Goal: Task Accomplishment & Management: Manage account settings

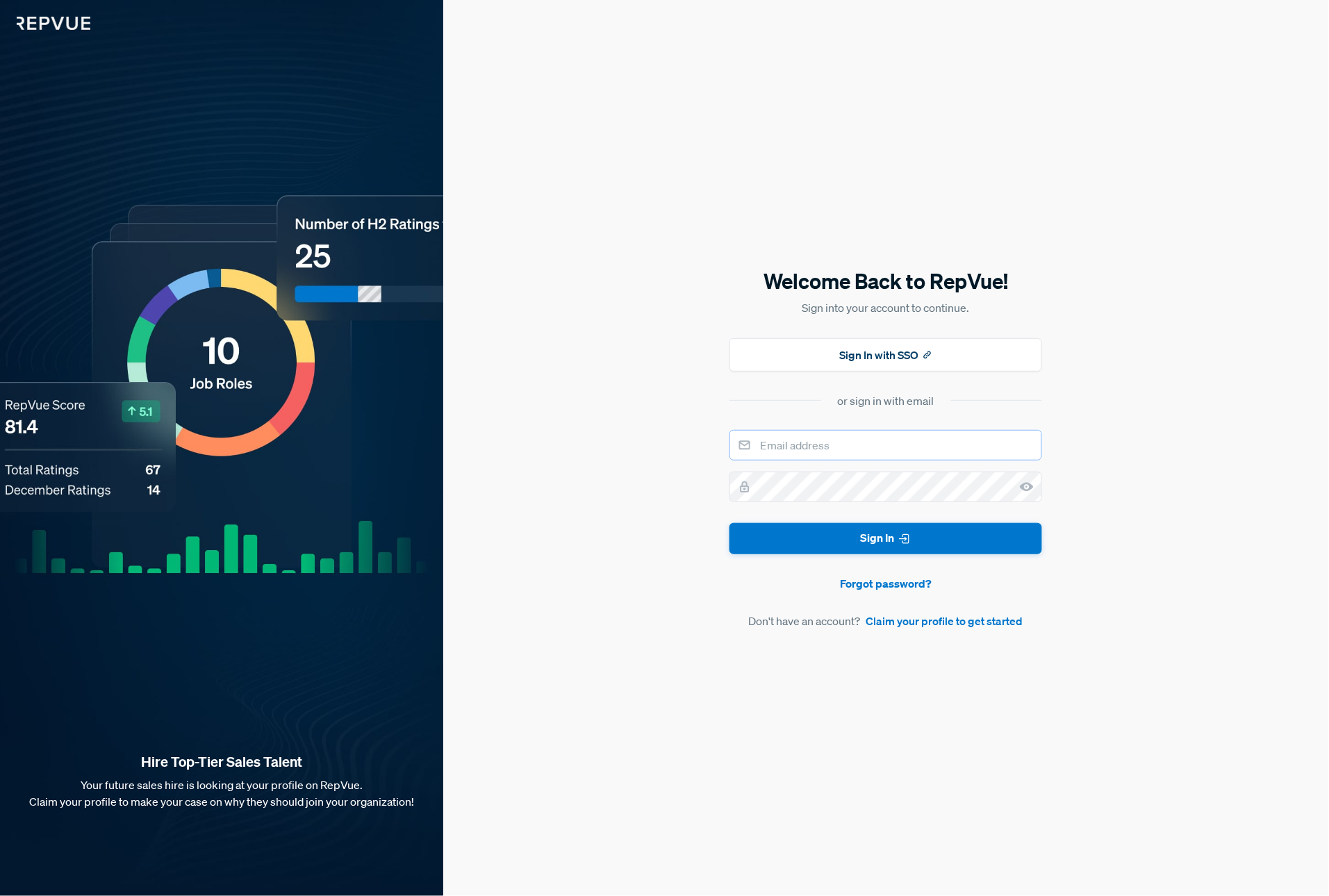
click at [872, 449] on input "email" at bounding box center [886, 445] width 313 height 31
click at [0, 895] on com-1password-button at bounding box center [0, 896] width 0 height 0
click at [832, 449] on div "Welcome Back to RepVue! Sign into your account to continue. Sign In with SSO or…" at bounding box center [886, 448] width 313 height 363
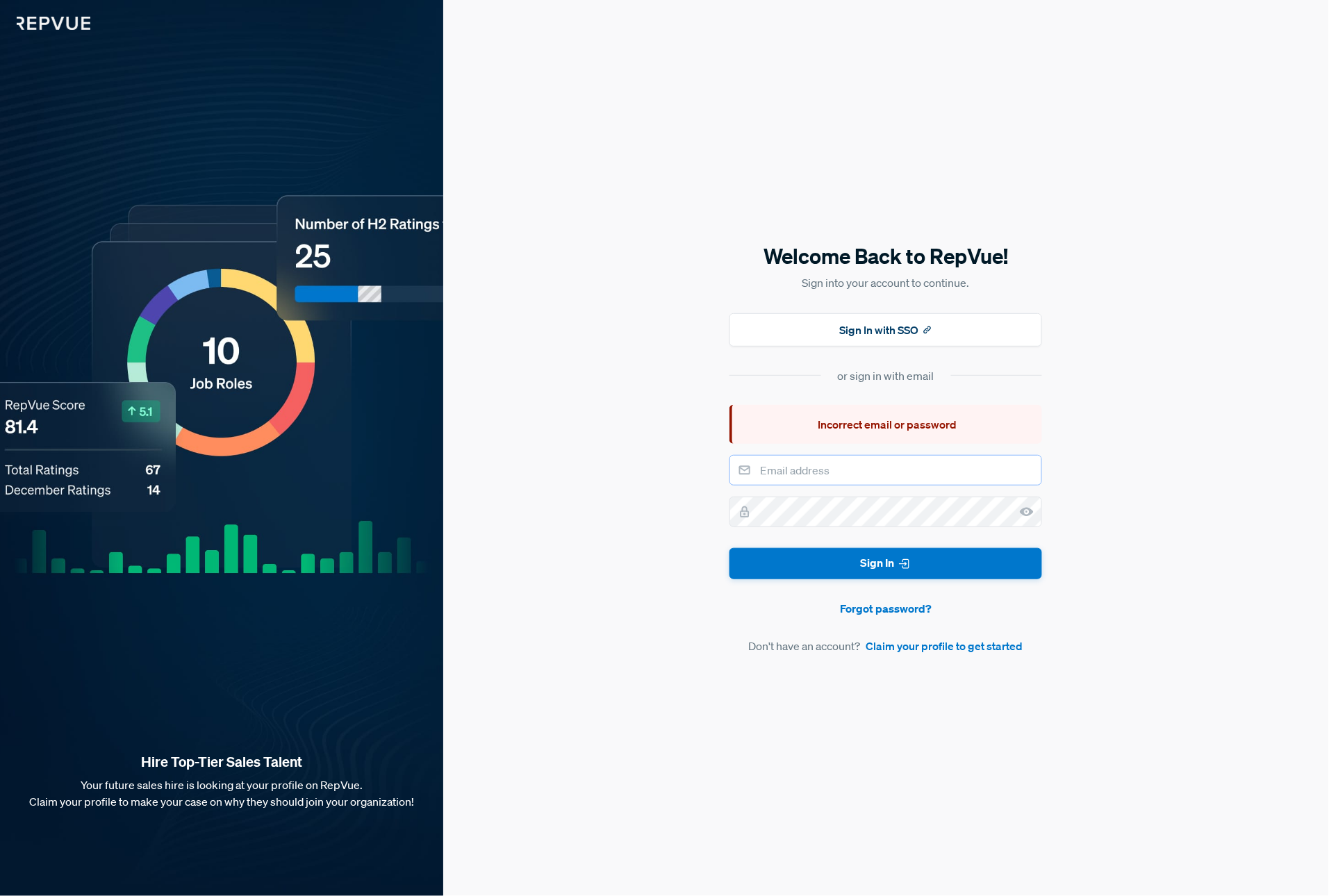
click at [830, 481] on input "email" at bounding box center [886, 470] width 313 height 31
type input "[EMAIL_ADDRESS][DOMAIN_NAME]"
click at [949, 558] on button "Sign In" at bounding box center [886, 564] width 313 height 32
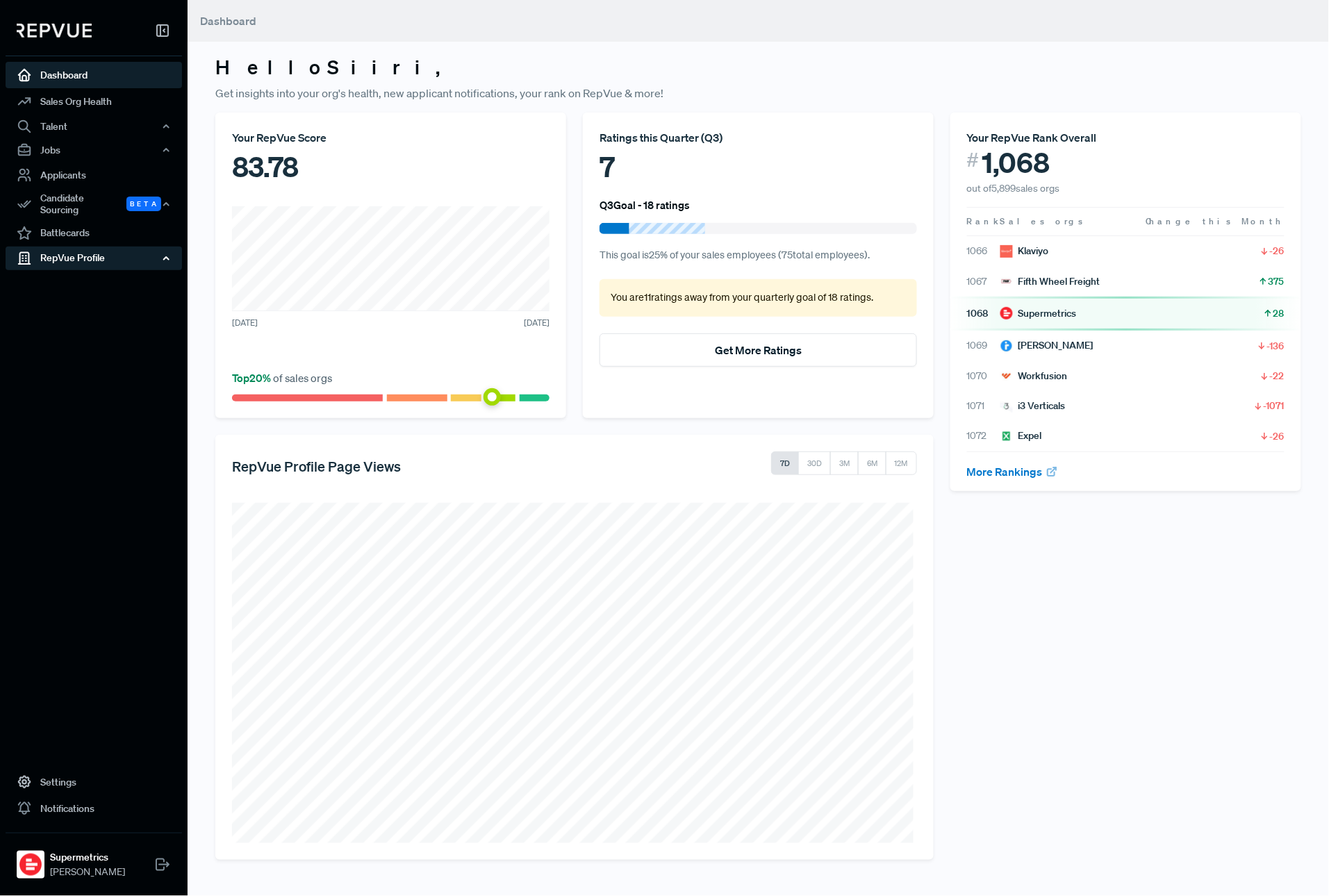
drag, startPoint x: 124, startPoint y: 266, endPoint x: 124, endPoint y: 257, distance: 9.0
click at [124, 265] on div "Dashboard Sales Org Health Talent Talent Data Talent Profiles Talent Competitor…" at bounding box center [93, 146] width 188 height 270
click at [124, 254] on div "RepVue Profile" at bounding box center [94, 258] width 177 height 24
click at [138, 274] on link "Profile Overview" at bounding box center [113, 291] width 177 height 35
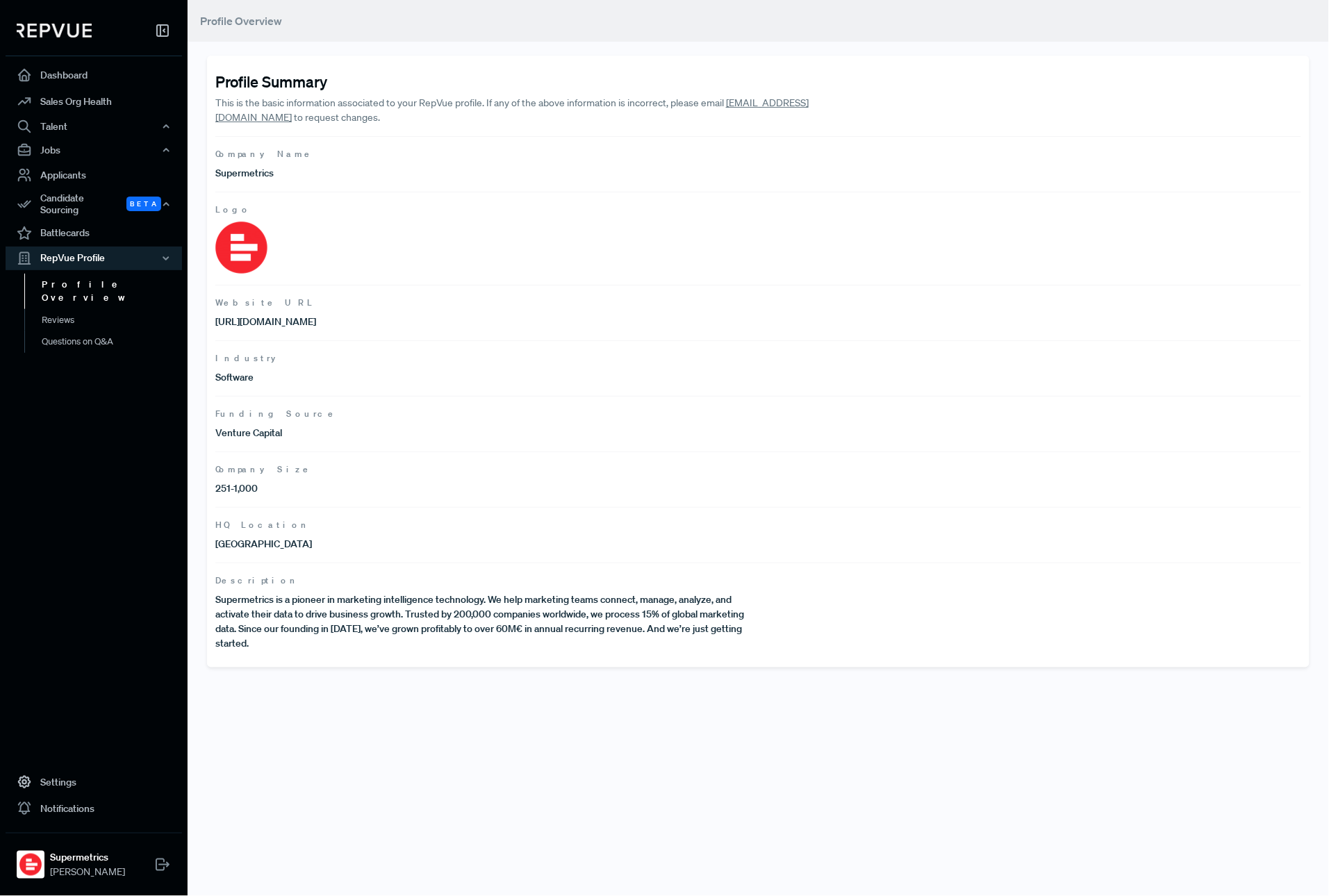
click at [630, 624] on p "Supermetrics is a pioneer in marketing intelligence technology. We help marketi…" at bounding box center [487, 622] width 543 height 58
click at [630, 623] on p "Supermetrics is a pioneer in marketing intelligence technology. We help marketi…" at bounding box center [487, 622] width 543 height 58
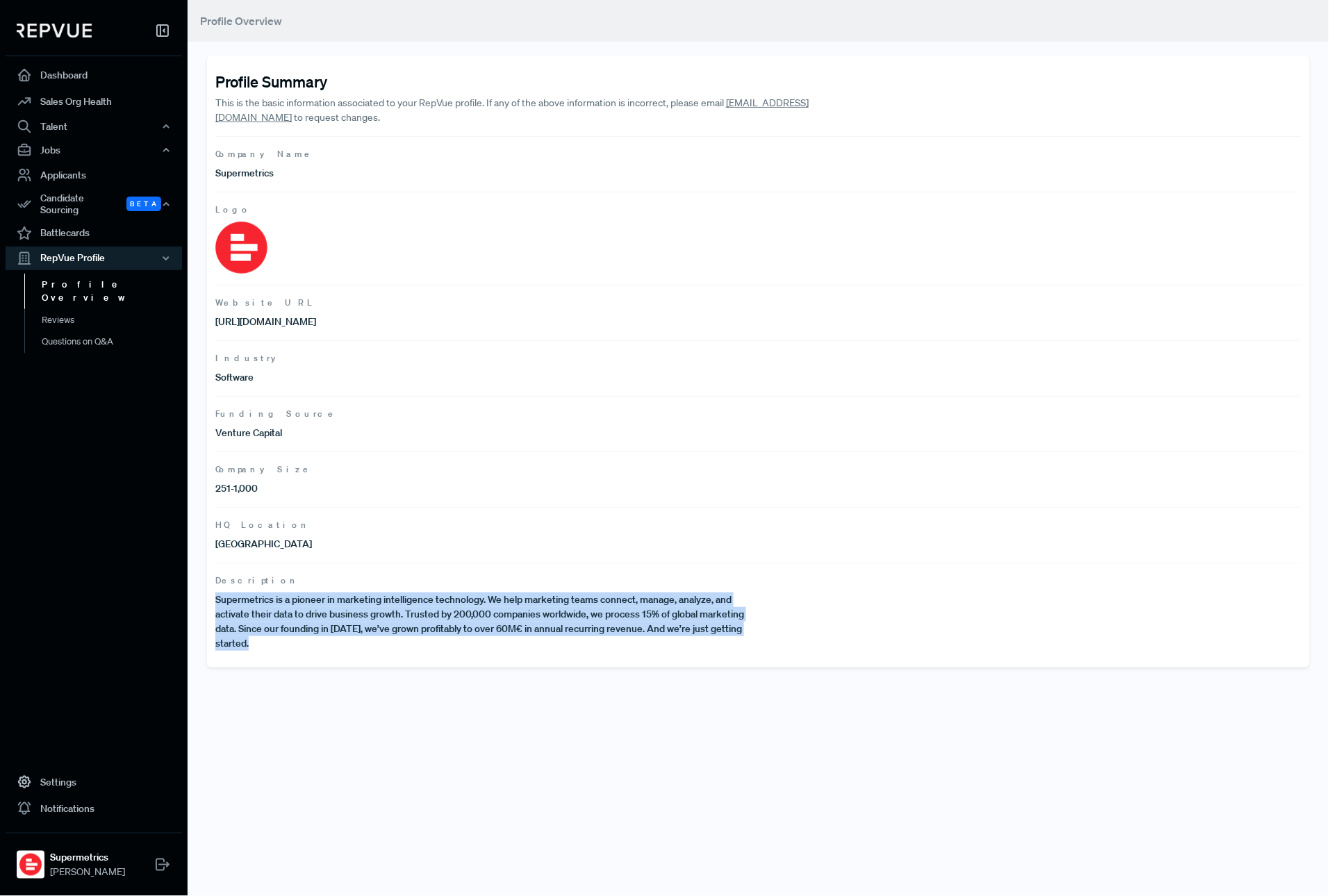
click at [630, 623] on p "Supermetrics is a pioneer in marketing intelligence technology. We help marketi…" at bounding box center [487, 622] width 543 height 58
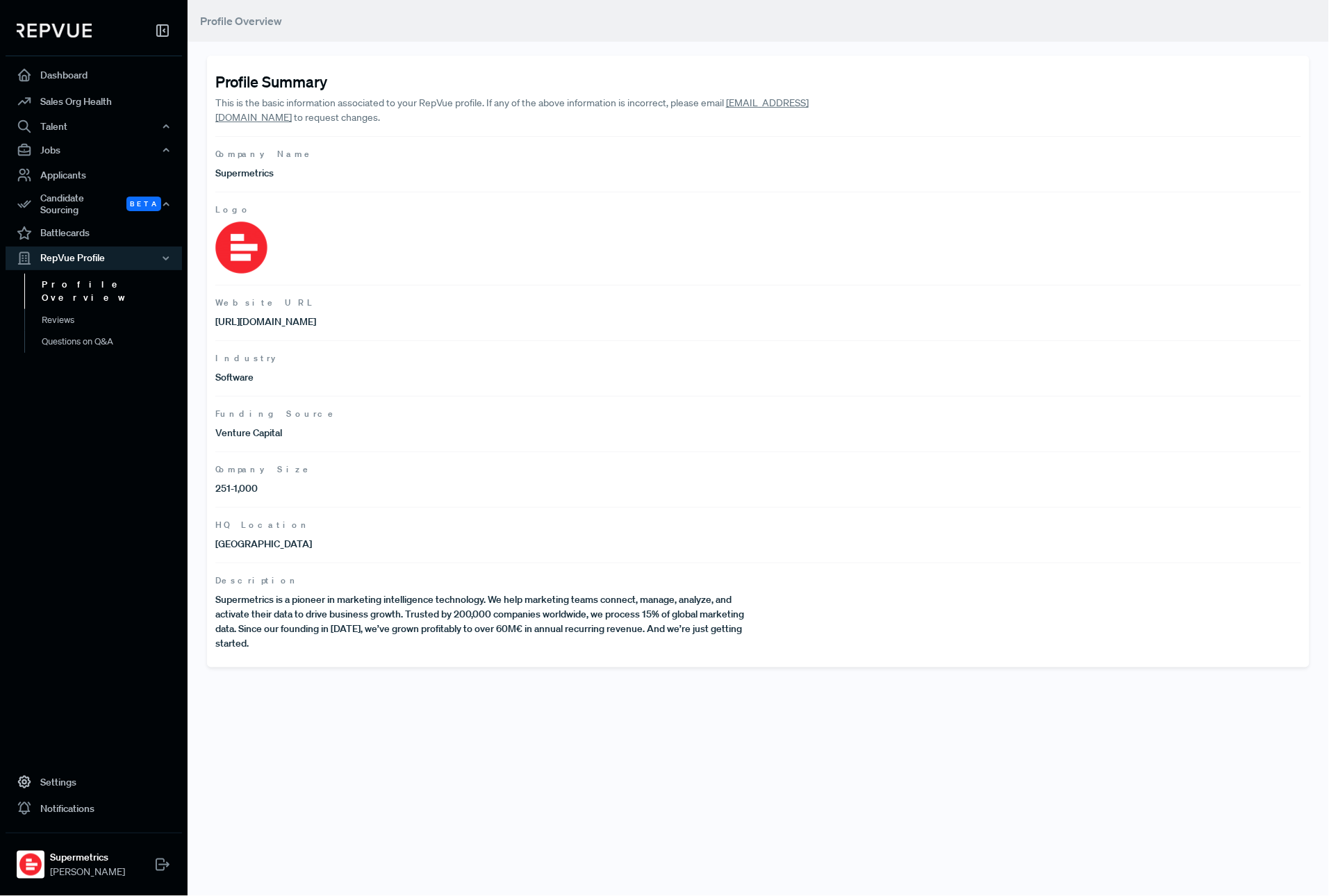
click at [702, 622] on p "Supermetrics is a pioneer in marketing intelligence technology. We help marketi…" at bounding box center [487, 622] width 543 height 58
click at [739, 640] on p "Supermetrics is a pioneer in marketing intelligence technology. We help marketi…" at bounding box center [487, 622] width 543 height 58
click at [292, 650] on p "Supermetrics is a pioneer in marketing intelligence technology. We help marketi…" at bounding box center [487, 622] width 543 height 58
click at [438, 612] on p "Supermetrics is a pioneer in marketing intelligence technology. We help marketi…" at bounding box center [487, 622] width 543 height 58
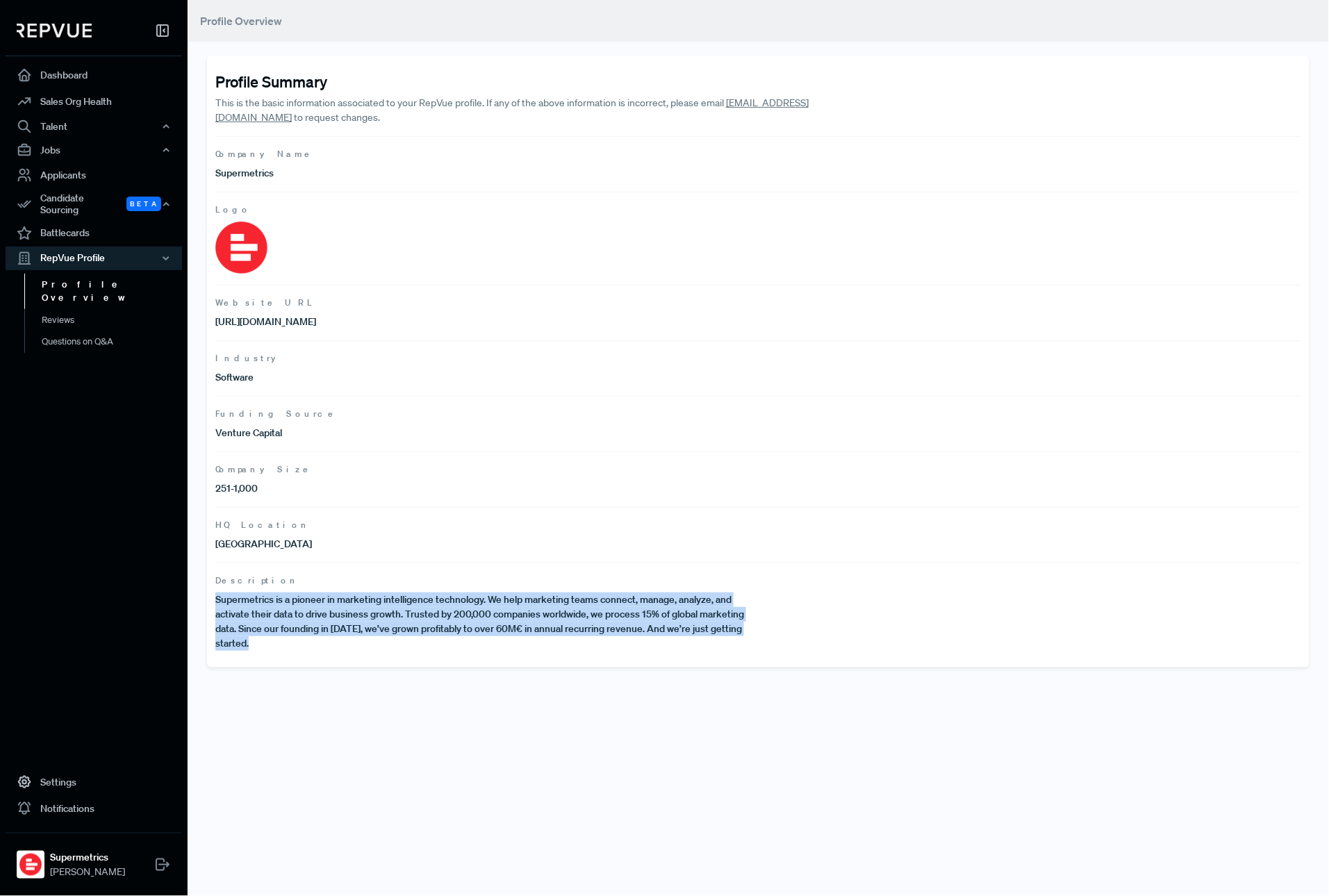
click at [438, 611] on p "Supermetrics is a pioneer in marketing intelligence technology. We help marketi…" at bounding box center [487, 622] width 543 height 58
copy p "Supermetrics is a pioneer in marketing intelligence technology. We help marketi…"
